Goal: Task Accomplishment & Management: Manage account settings

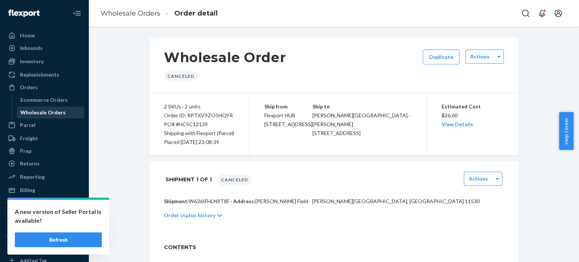
click at [28, 112] on div "Wholesale Orders" at bounding box center [42, 112] width 45 height 7
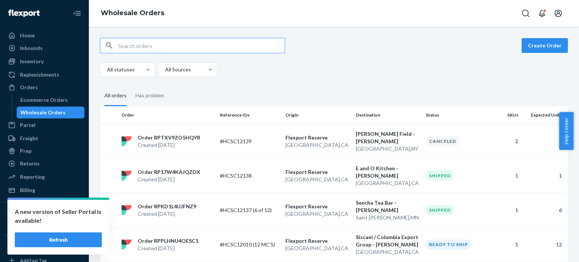
click at [56, 237] on button "Refresh" at bounding box center [58, 240] width 87 height 15
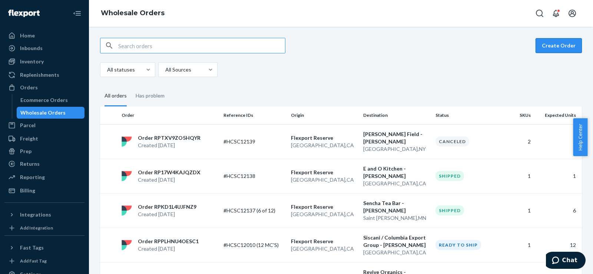
click at [550, 44] on button "Create Order" at bounding box center [558, 45] width 46 height 15
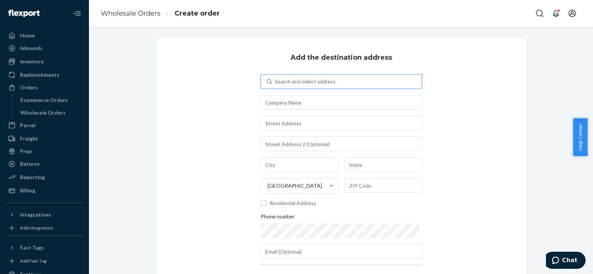
click at [289, 84] on div "Search and select address" at bounding box center [305, 81] width 61 height 7
click at [276, 84] on input "Search and select address" at bounding box center [275, 81] width 1 height 7
click at [278, 84] on div "Search and select address" at bounding box center [305, 81] width 61 height 7
click at [276, 84] on input "0 results available. Use Up and Down to choose options, press Enter to select t…" at bounding box center [275, 81] width 1 height 7
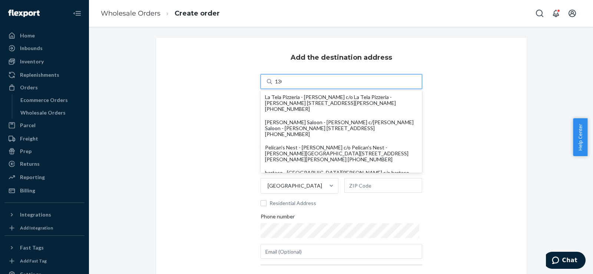
type input "1300"
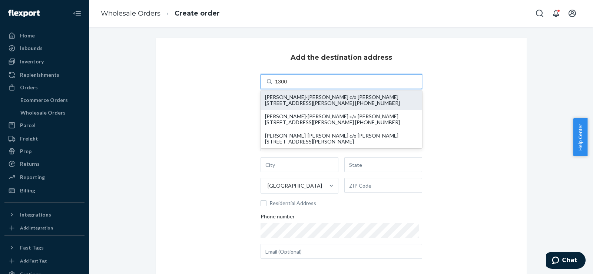
click at [273, 97] on div "[PERSON_NAME]-[PERSON_NAME] c/o [PERSON_NAME] [STREET_ADDRESS][PERSON_NAME] [PH…" at bounding box center [341, 100] width 153 height 12
click at [275, 85] on input "1300" at bounding box center [281, 81] width 13 height 7
type input "[PERSON_NAME]-[PERSON_NAME]"
type input "Austin"
type input "[GEOGRAPHIC_DATA]"
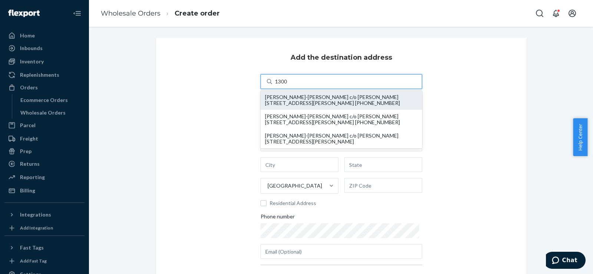
type input "78704"
type input "[STREET_ADDRESS][PERSON_NAME]"
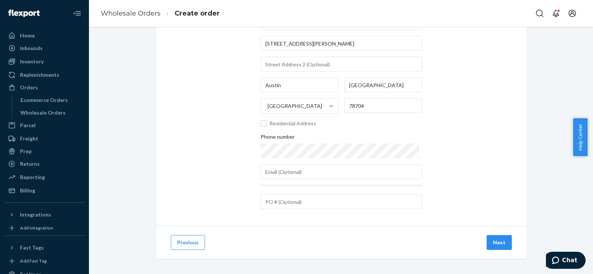
scroll to position [82, 0]
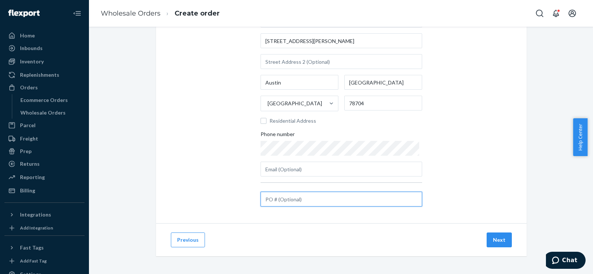
click at [284, 197] on input "text" at bounding box center [340, 198] width 161 height 15
paste input "#HCSC12140 Complete"
drag, startPoint x: 297, startPoint y: 199, endPoint x: 344, endPoint y: 199, distance: 47.4
click at [344, 199] on input "#HCSC12140 Complete" at bounding box center [340, 198] width 161 height 15
type input "#HCSC12140"
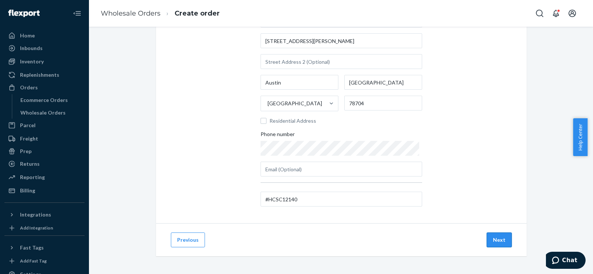
click at [497, 238] on button "Next" at bounding box center [498, 239] width 25 height 15
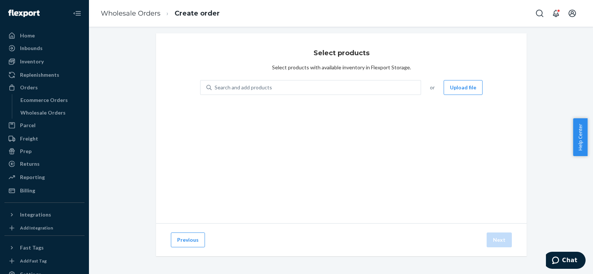
scroll to position [4, 0]
click at [221, 90] on div "Search and add products" at bounding box center [242, 87] width 57 height 7
click at [215, 90] on input "Search and add products" at bounding box center [214, 87] width 1 height 7
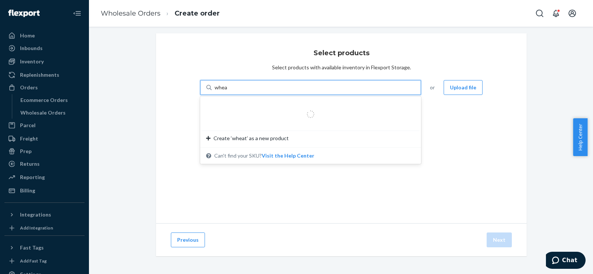
type input "wheat"
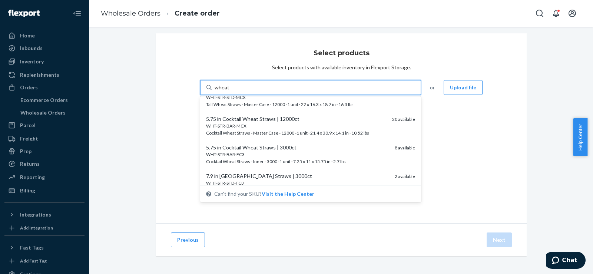
scroll to position [30, 0]
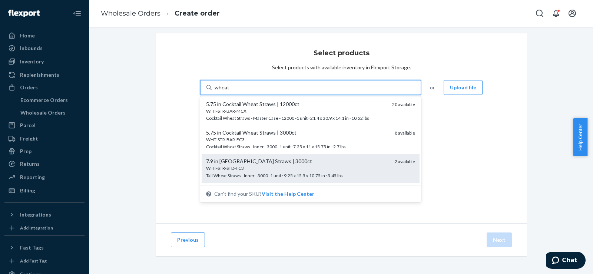
click at [345, 163] on div "7.9 in Tall Wheat Straws | 3000ct" at bounding box center [297, 160] width 183 height 7
click at [229, 91] on input "wheat" at bounding box center [221, 87] width 15 height 7
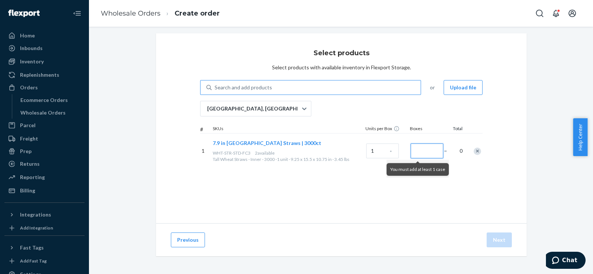
click at [423, 147] on input "Number of boxes" at bounding box center [426, 150] width 33 height 15
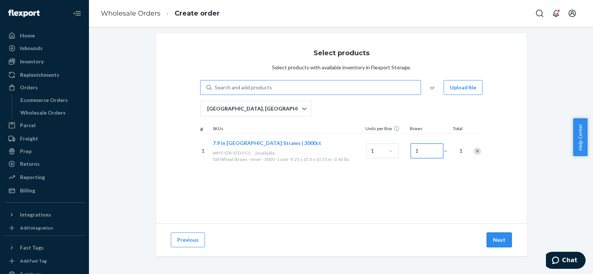
type input "1"
click at [491, 241] on button "Next" at bounding box center [498, 239] width 25 height 15
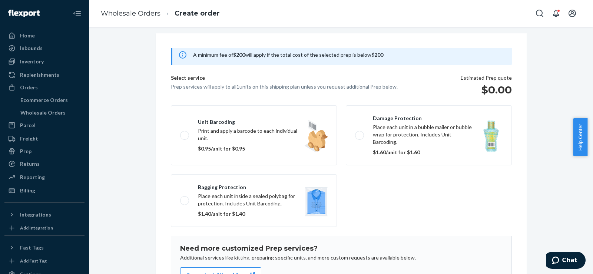
scroll to position [109, 0]
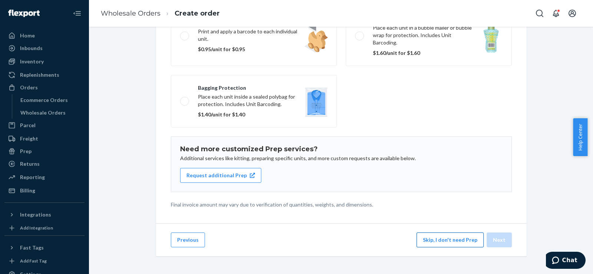
click at [432, 241] on button "Skip, I don't need Prep" at bounding box center [449, 239] width 67 height 15
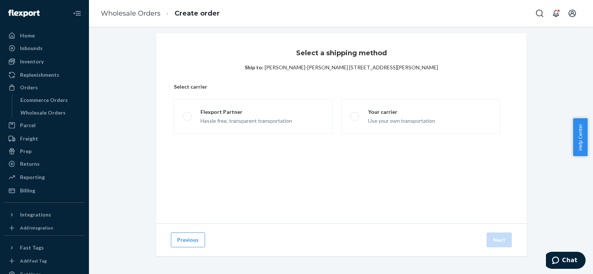
scroll to position [4, 0]
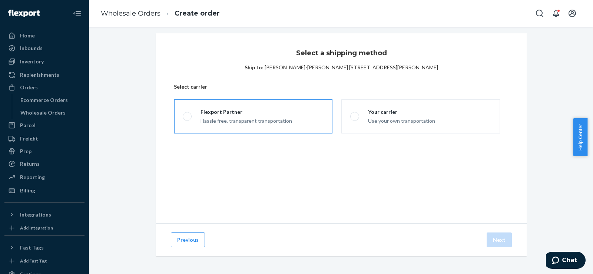
click at [281, 115] on div "Flexport Partner" at bounding box center [245, 111] width 91 height 7
click at [187, 115] on input "Flexport Partner Hassle free, transparent transportation" at bounding box center [185, 116] width 5 height 5
radio input "true"
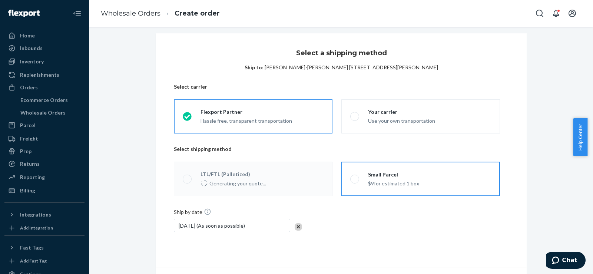
click at [387, 187] on label "Small Parcel $9 for estimated 1 box" at bounding box center [420, 178] width 159 height 34
click at [355, 181] on input "Small Parcel $9 for estimated 1 box" at bounding box center [352, 178] width 5 height 5
radio input "true"
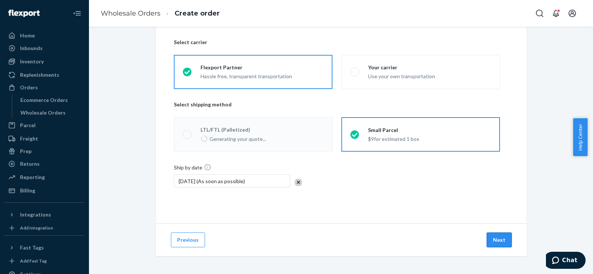
click at [491, 237] on button "Next" at bounding box center [498, 239] width 25 height 15
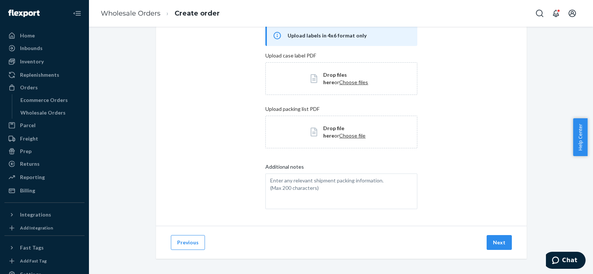
click at [491, 237] on button "Next" at bounding box center [498, 242] width 25 height 15
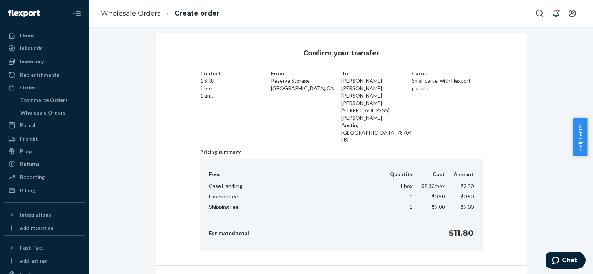
scroll to position [17, 0]
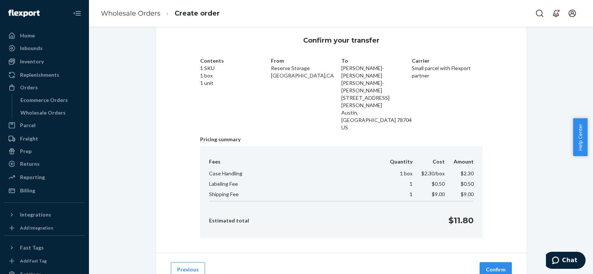
click at [491, 262] on button "Confirm" at bounding box center [495, 269] width 32 height 15
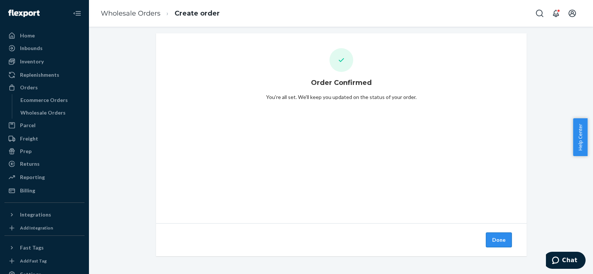
click at [491, 233] on button "Done" at bounding box center [499, 239] width 26 height 15
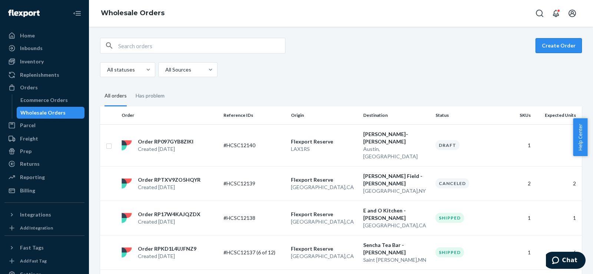
click at [535, 48] on button "Create Order" at bounding box center [558, 45] width 46 height 15
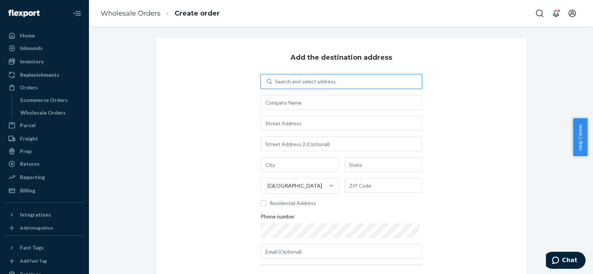
click at [270, 82] on icon at bounding box center [269, 81] width 5 height 5
click at [275, 82] on input "0 results available. Use Up and Down to choose options, press Enter to select t…" at bounding box center [275, 81] width 1 height 7
type input "nick"
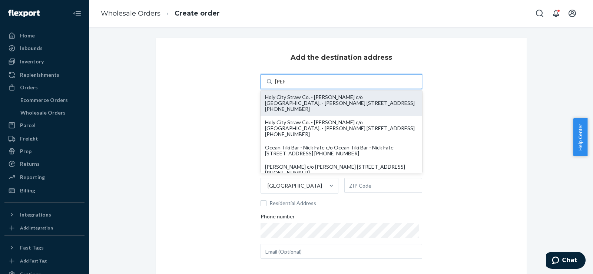
click at [270, 97] on div "Holy City Straw Co. - Nick Kushuba c/o Holy City Straw Co. - Nick Kushuba 2841 …" at bounding box center [341, 103] width 153 height 18
click at [275, 85] on input "nick" at bounding box center [280, 81] width 10 height 7
type input "Holy City Straw Co. - Nick Kushuba"
type input "2841 Ambleside Ct"
type input "Rochester"
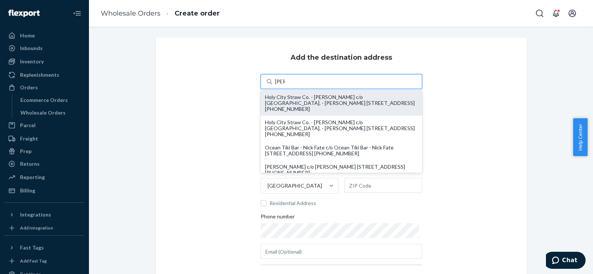
type input "MI"
type input "48306"
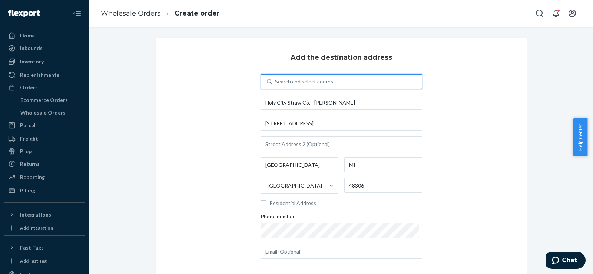
scroll to position [82, 0]
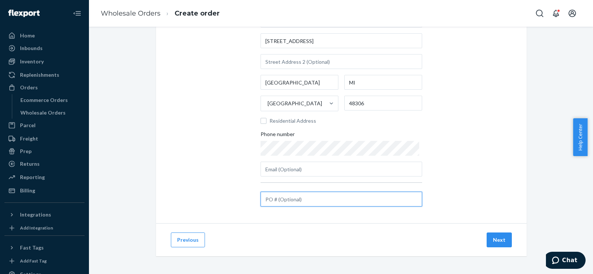
click at [306, 201] on input "text" at bounding box center [340, 198] width 161 height 15
paste input "#HCSC12141"
type input "#HCSC12141"
click at [493, 242] on button "Next" at bounding box center [498, 239] width 25 height 15
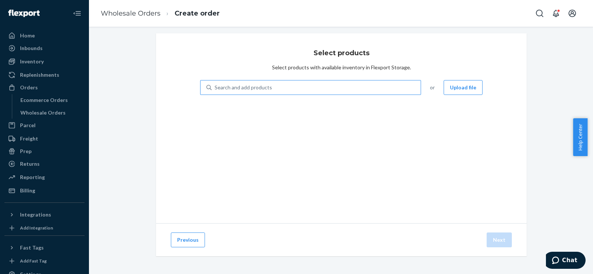
click at [254, 87] on div "Search and add products" at bounding box center [242, 87] width 57 height 7
click at [215, 87] on input "Search and add products" at bounding box center [214, 87] width 1 height 7
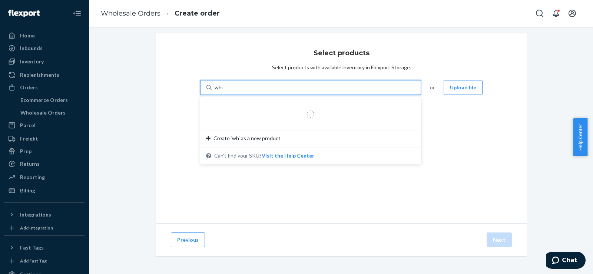
type input "wheat"
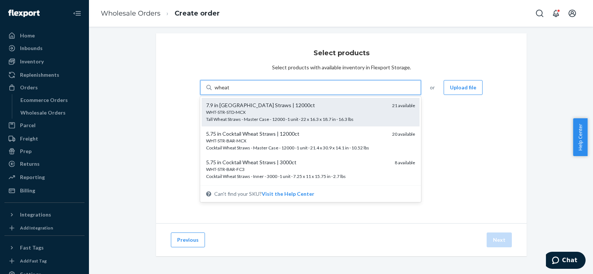
click at [227, 110] on div "WHT-STR-STD-MCX" at bounding box center [296, 112] width 180 height 6
click at [227, 91] on input "wheat" at bounding box center [221, 87] width 15 height 7
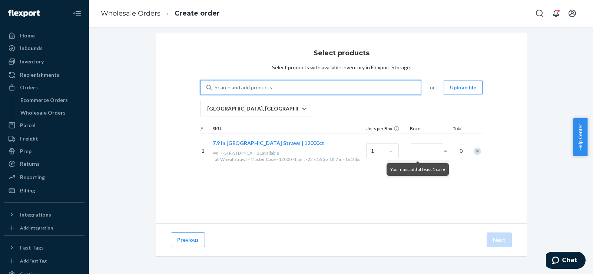
click at [224, 88] on div "Search and add products" at bounding box center [242, 87] width 57 height 7
click at [215, 88] on input "0 results available. Select is focused ,type to refine list, press Down to open…" at bounding box center [214, 87] width 1 height 7
click at [414, 151] on input "Number of boxes" at bounding box center [426, 150] width 33 height 15
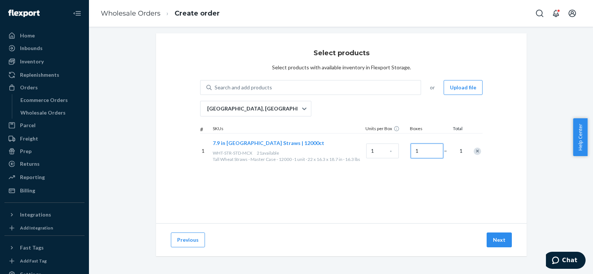
type input "1"
click at [274, 79] on div "Select products Select products with available inventory in Flexport Storage. S…" at bounding box center [341, 128] width 370 height 190
click at [260, 83] on div "Search and add products" at bounding box center [315, 87] width 209 height 13
click at [215, 84] on input "0 results available. Use Up and Down to choose options, press Enter to select t…" at bounding box center [214, 87] width 1 height 7
click at [173, 119] on div "Select products Select products with available inventory in Flexport Storage. 0…" at bounding box center [341, 128] width 370 height 190
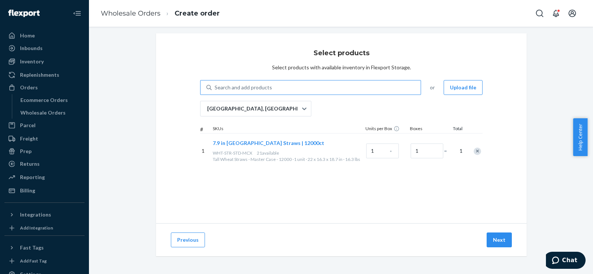
click at [224, 88] on div "Search and add products" at bounding box center [242, 87] width 57 height 7
click at [215, 88] on input "Search and add products" at bounding box center [214, 87] width 1 height 7
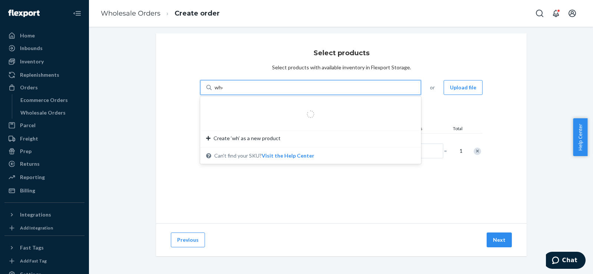
type input "wheat"
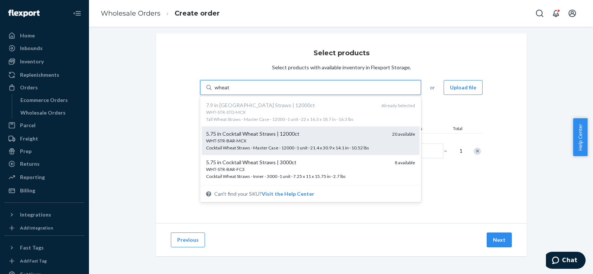
click at [263, 147] on span "WHT-STR-BAR-MCX Cocktail Wheat Straws - Master Case - 12000 -1 unit · 21.4 x 30…" at bounding box center [296, 143] width 180 height 13
click at [229, 91] on input "wheat" at bounding box center [221, 87] width 15 height 7
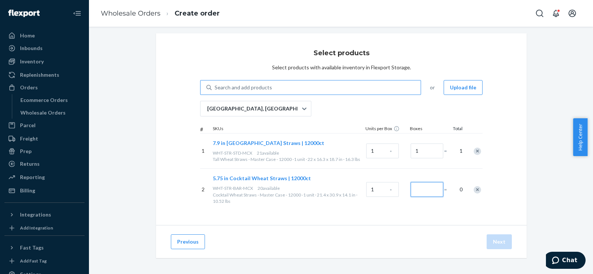
click at [412, 188] on input "Number of boxes" at bounding box center [426, 189] width 33 height 15
type input "1"
click at [388, 232] on div "Previous Next" at bounding box center [341, 241] width 370 height 33
click at [496, 242] on button "Next" at bounding box center [498, 241] width 25 height 15
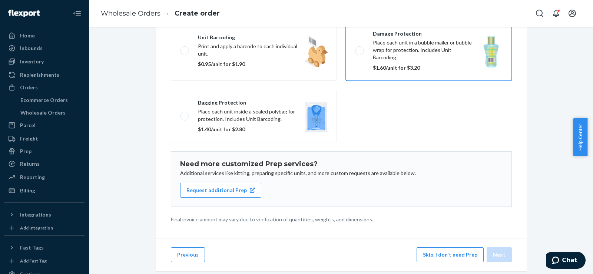
scroll to position [109, 0]
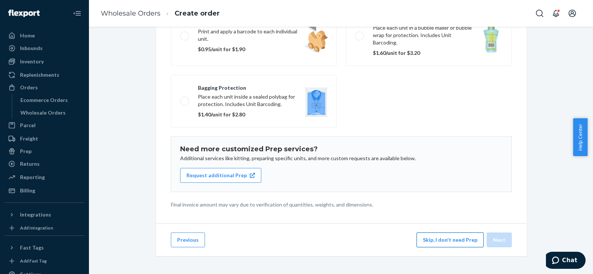
click at [421, 242] on button "Skip, I don't need Prep" at bounding box center [449, 239] width 67 height 15
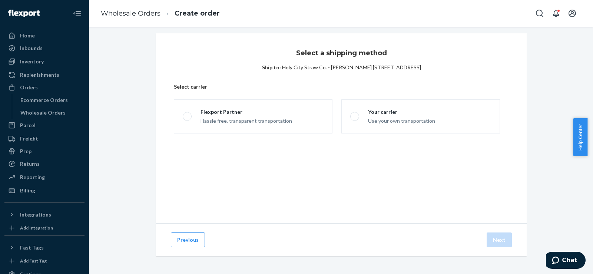
click at [275, 98] on fieldset "Flexport Partner Hassle free, transparent transportation Your carrier Use your …" at bounding box center [336, 116] width 335 height 40
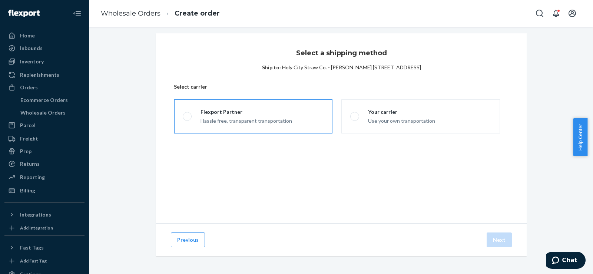
click at [271, 114] on div "Flexport Partner" at bounding box center [245, 111] width 91 height 7
click at [187, 114] on input "Flexport Partner Hassle free, transparent transportation" at bounding box center [185, 116] width 5 height 5
radio input "true"
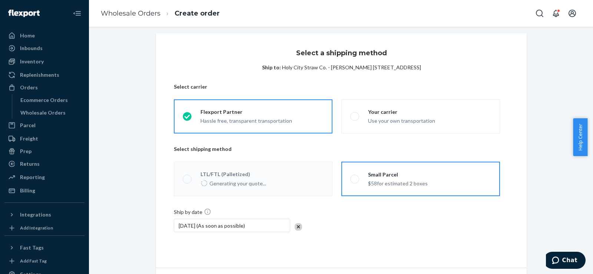
click at [350, 179] on span at bounding box center [354, 178] width 9 height 9
click at [350, 179] on input "Small Parcel $58 for estimated 2 boxes" at bounding box center [352, 178] width 5 height 5
radio input "true"
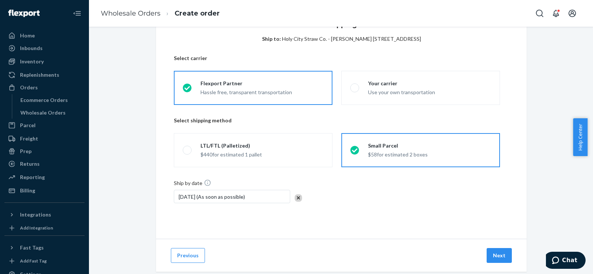
scroll to position [49, 0]
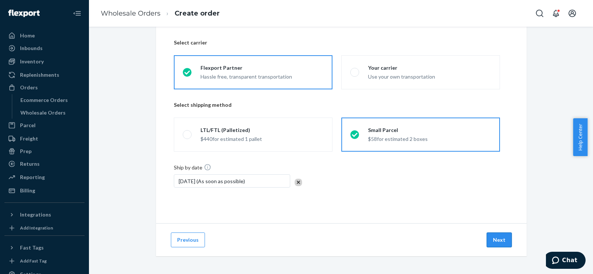
click at [490, 239] on button "Next" at bounding box center [498, 239] width 25 height 15
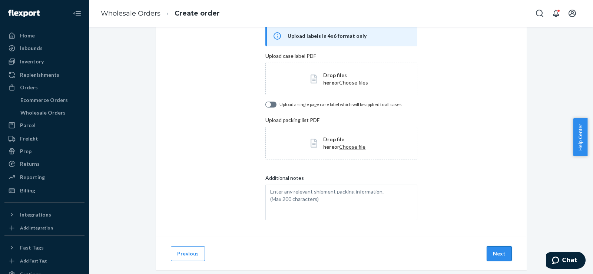
click at [490, 256] on button "Next" at bounding box center [498, 253] width 25 height 15
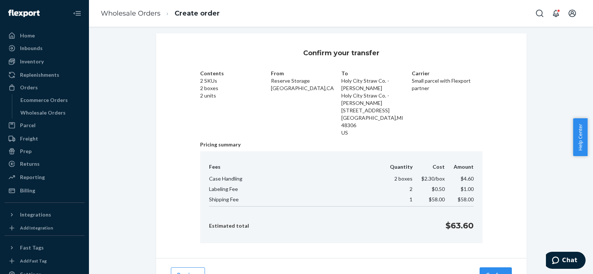
scroll to position [32, 0]
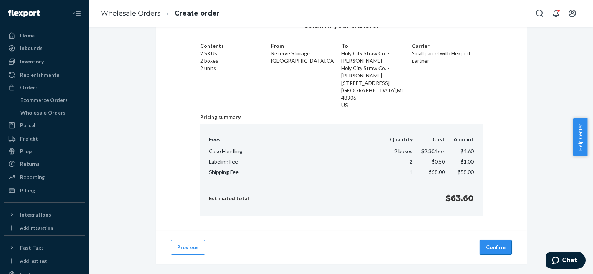
click at [493, 241] on button "Confirm" at bounding box center [495, 247] width 32 height 15
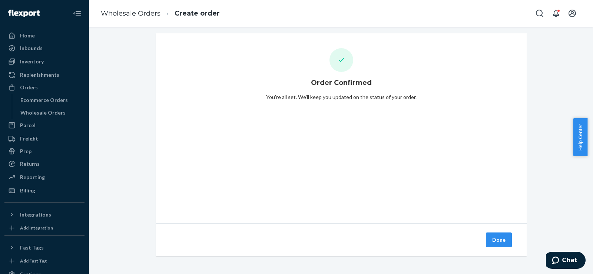
scroll to position [4, 0]
click at [493, 241] on button "Done" at bounding box center [499, 239] width 26 height 15
